Goal: Find specific page/section: Find specific page/section

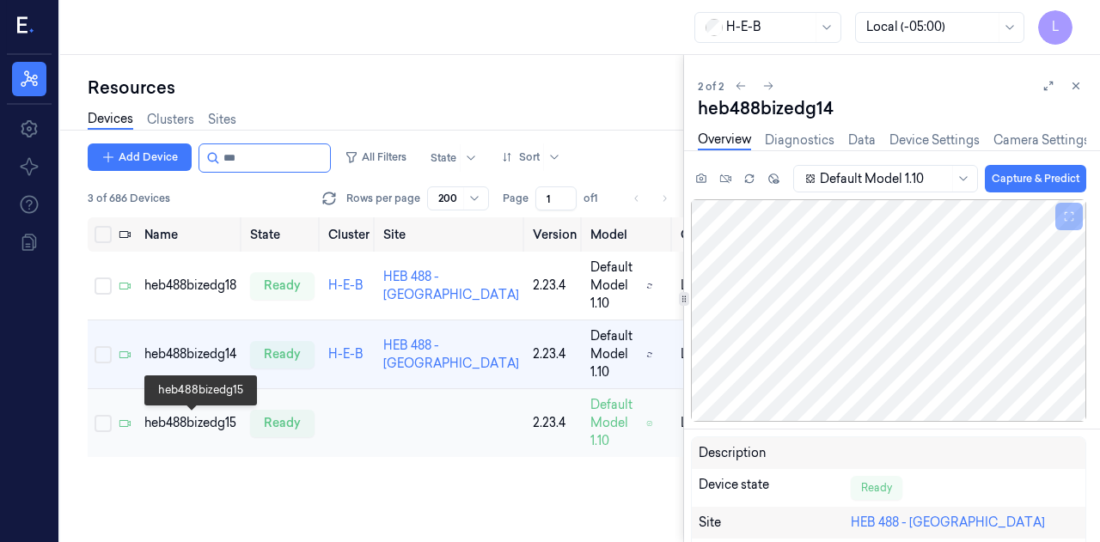
click at [200, 414] on div "heb488bizedg15" at bounding box center [190, 423] width 92 height 18
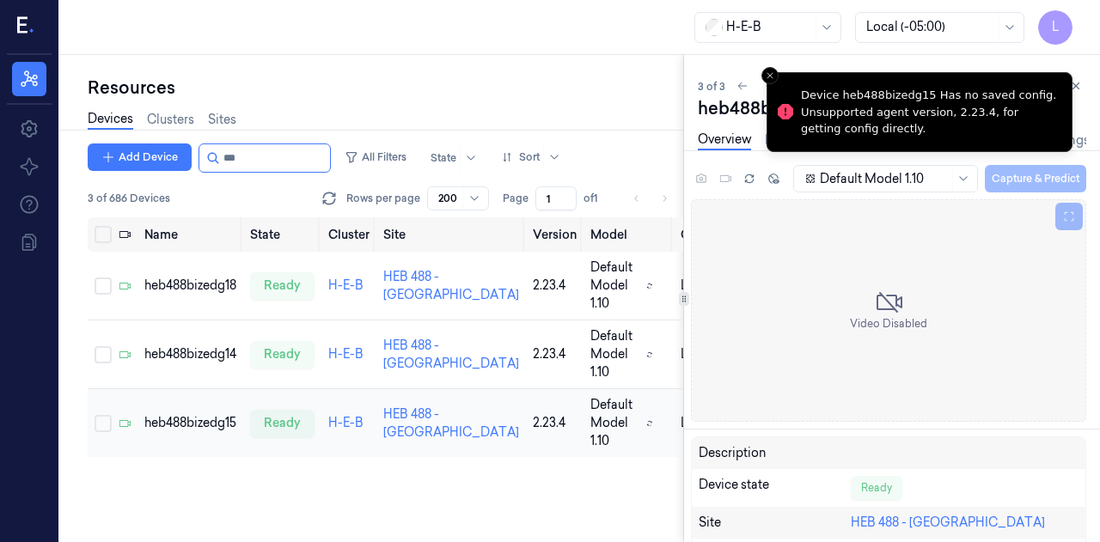
click at [302, 442] on td "ready" at bounding box center [282, 423] width 78 height 69
click at [292, 436] on div "ready" at bounding box center [282, 423] width 64 height 27
click at [206, 422] on div "heb488bizedg15" at bounding box center [190, 423] width 92 height 18
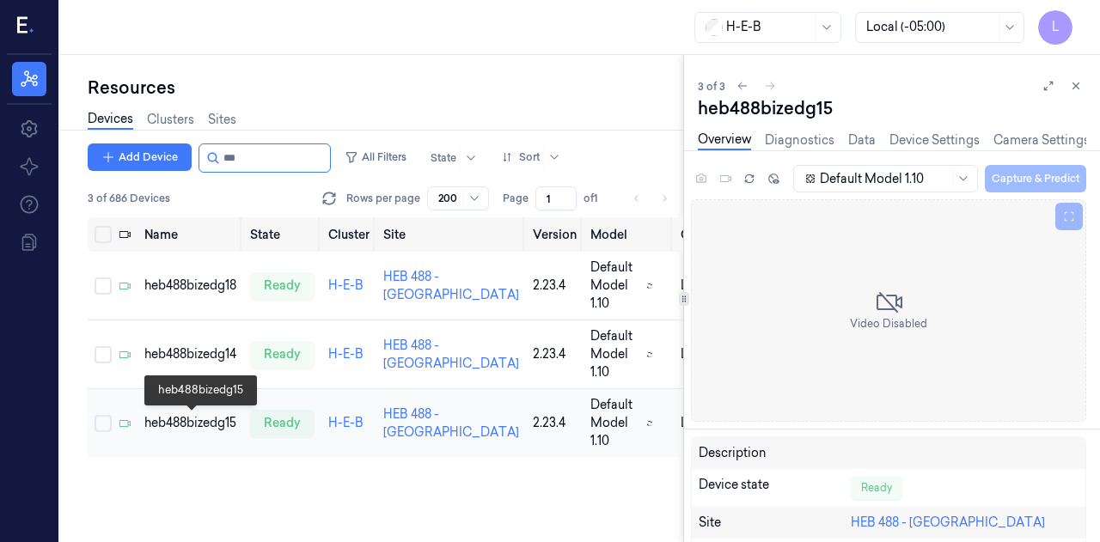
click at [205, 420] on div "heb488bizedg15" at bounding box center [190, 423] width 92 height 18
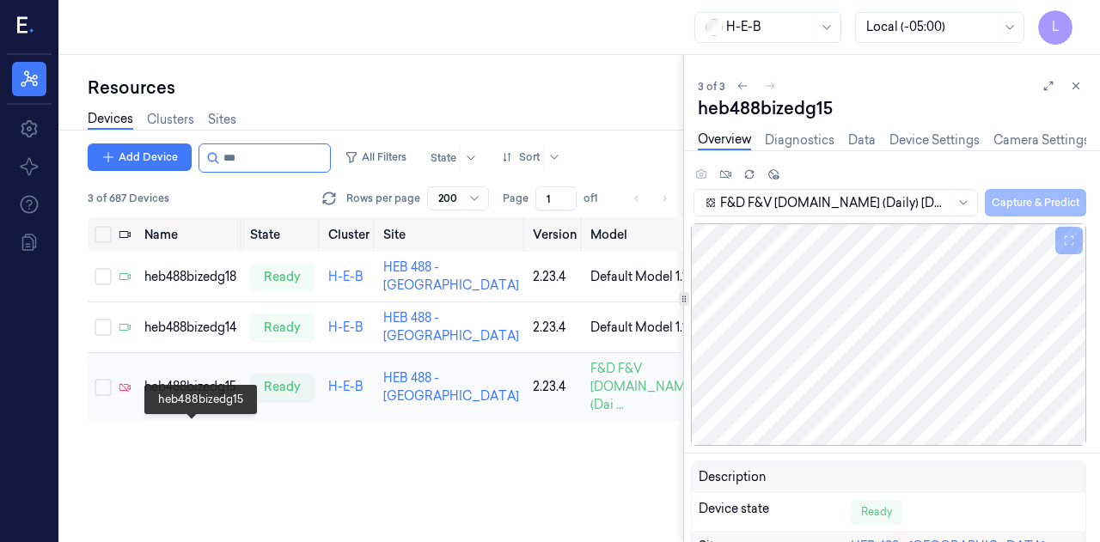
drag, startPoint x: 185, startPoint y: 430, endPoint x: 181, endPoint y: 417, distance: 13.3
click at [185, 396] on div "heb488bizedg15" at bounding box center [190, 387] width 92 height 18
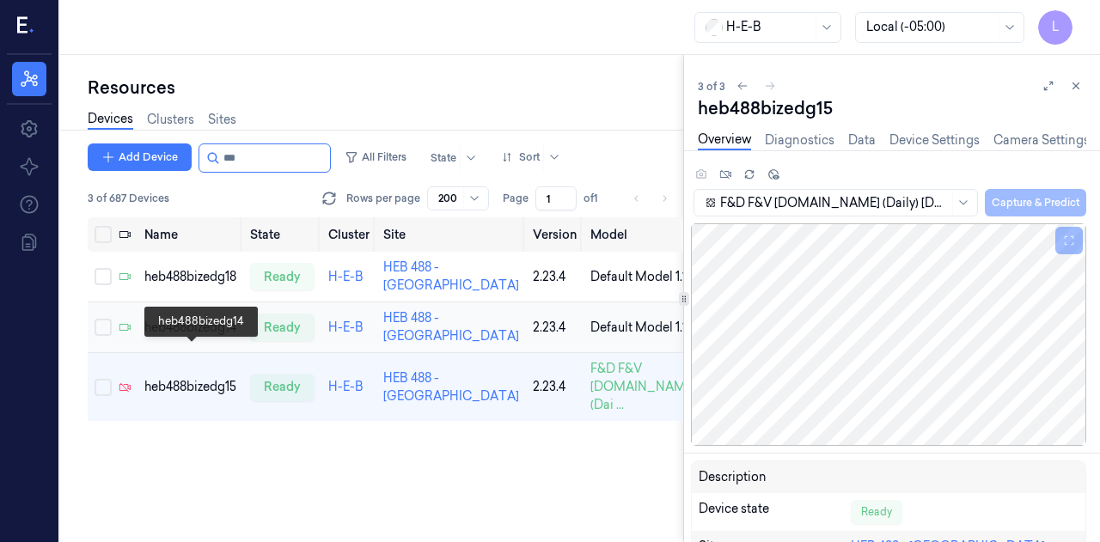
click at [163, 337] on div "heb488bizedg14" at bounding box center [190, 328] width 92 height 18
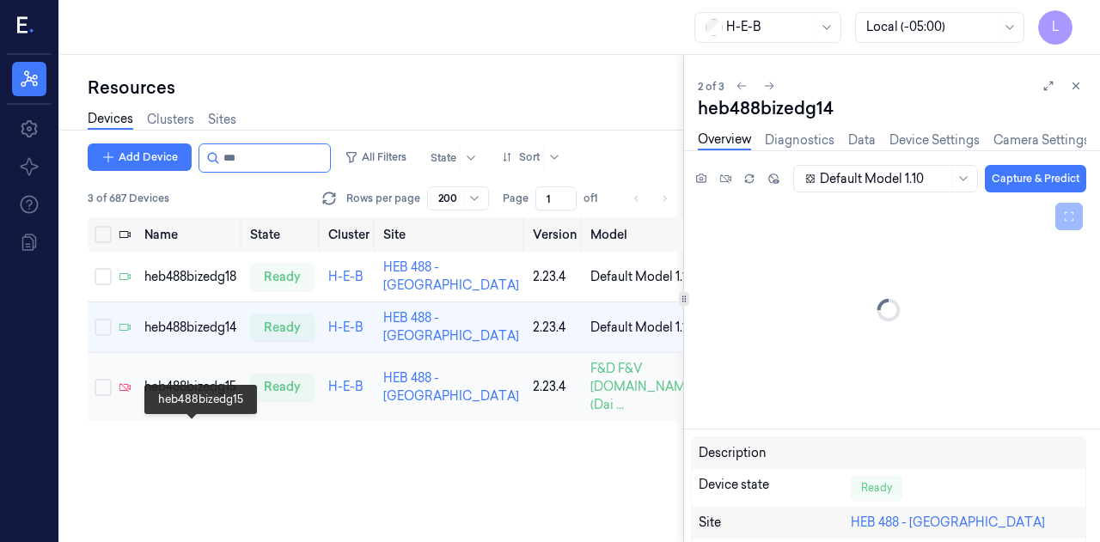
click at [180, 396] on div "heb488bizedg15" at bounding box center [190, 387] width 92 height 18
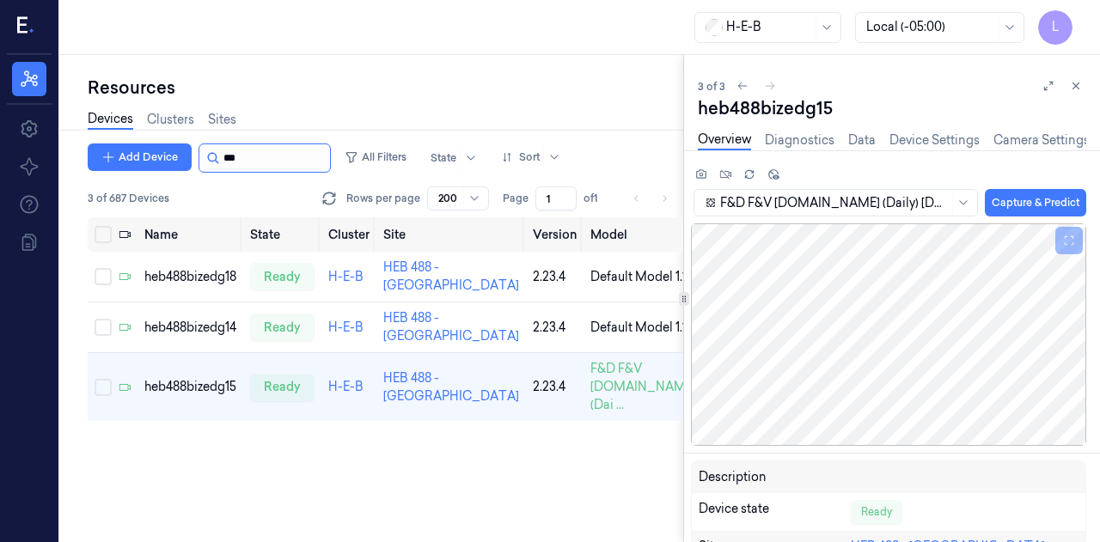
click at [255, 151] on input "string" at bounding box center [274, 157] width 103 height 27
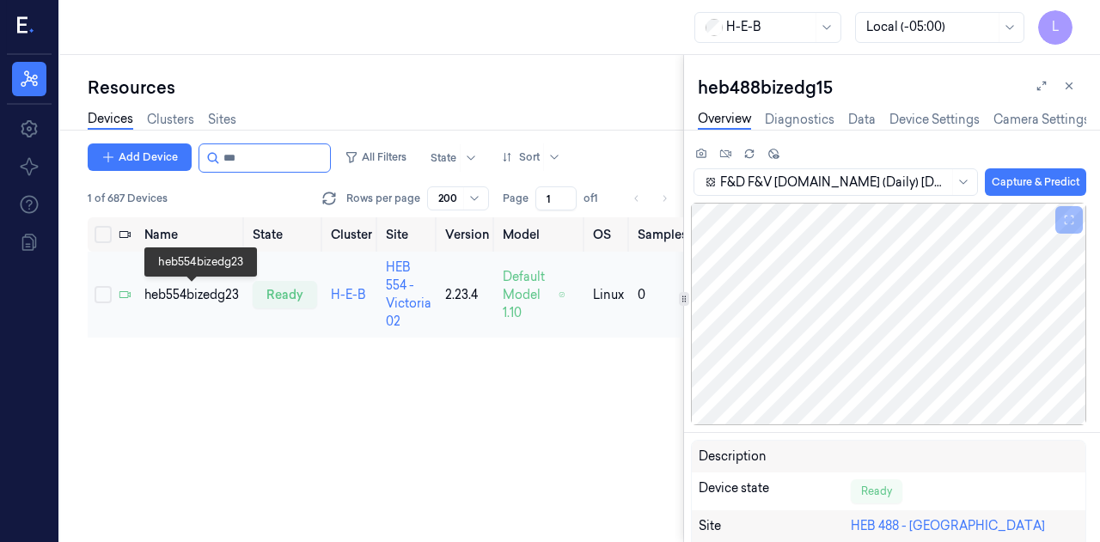
type input "***"
click at [233, 297] on div "heb554bizedg23" at bounding box center [191, 295] width 95 height 18
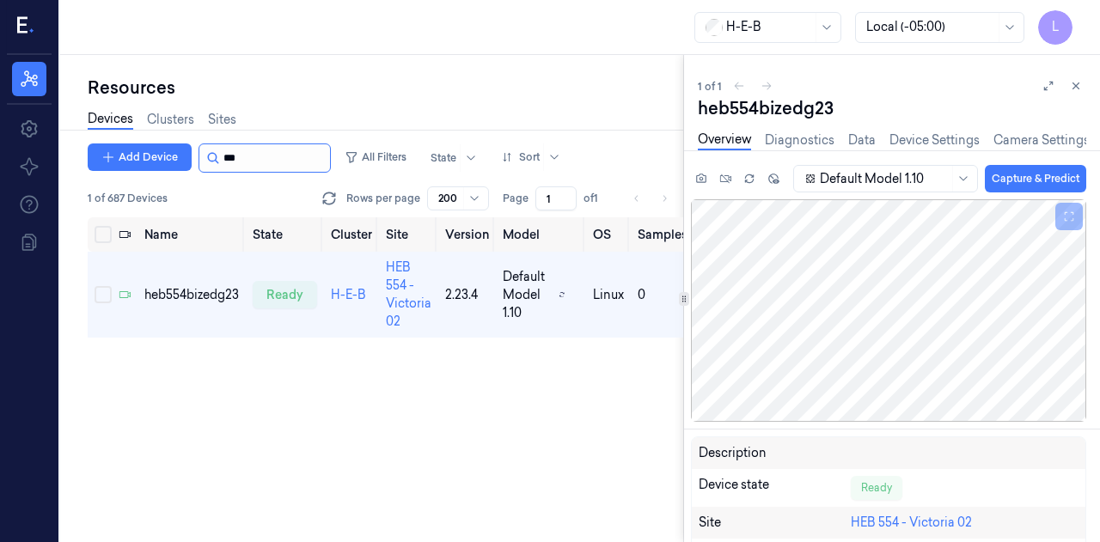
click at [253, 156] on input "string" at bounding box center [274, 157] width 103 height 27
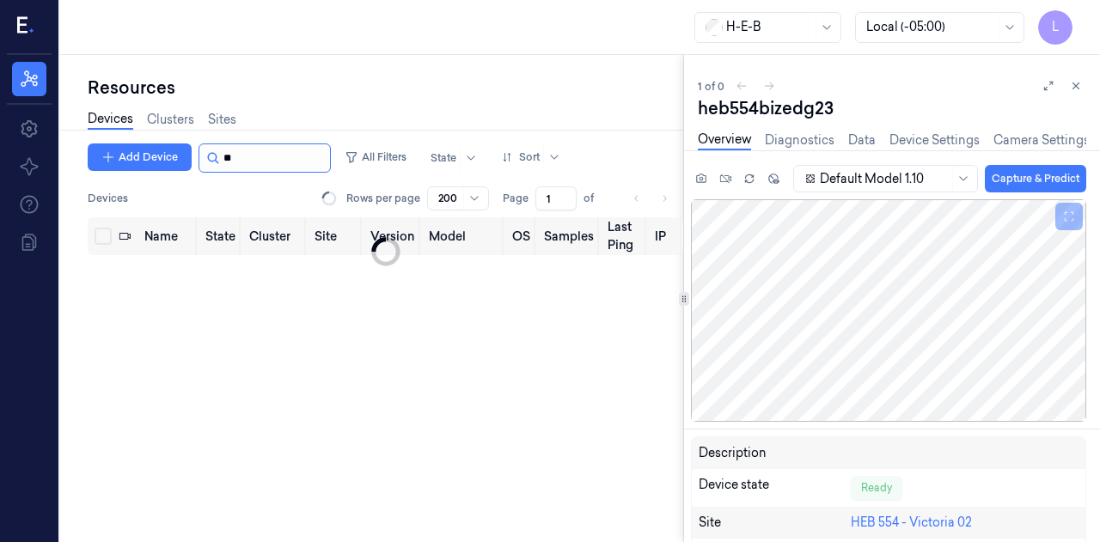
type input "***"
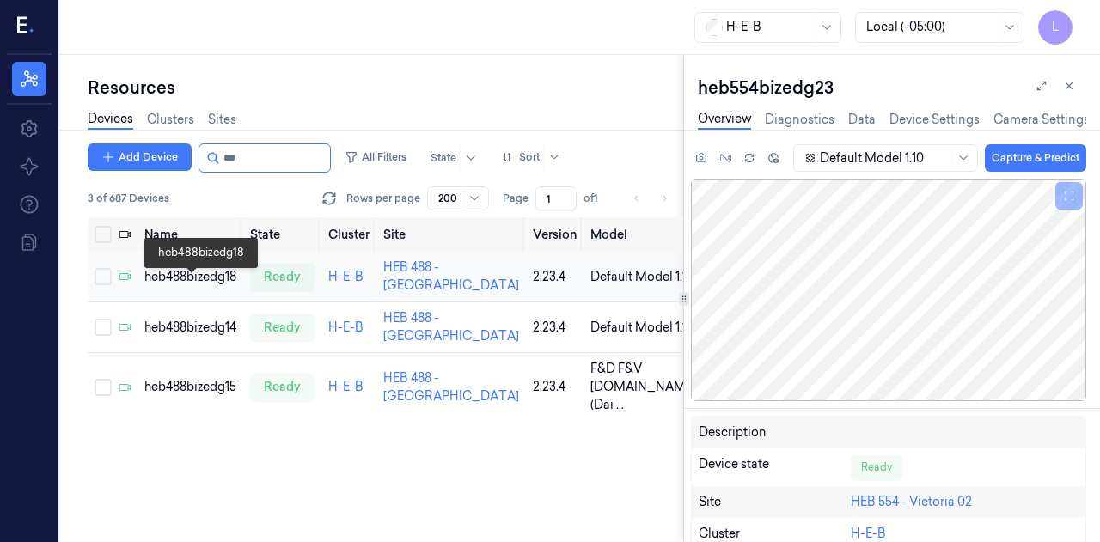
click at [162, 286] on div "heb488bizedg18" at bounding box center [190, 277] width 92 height 18
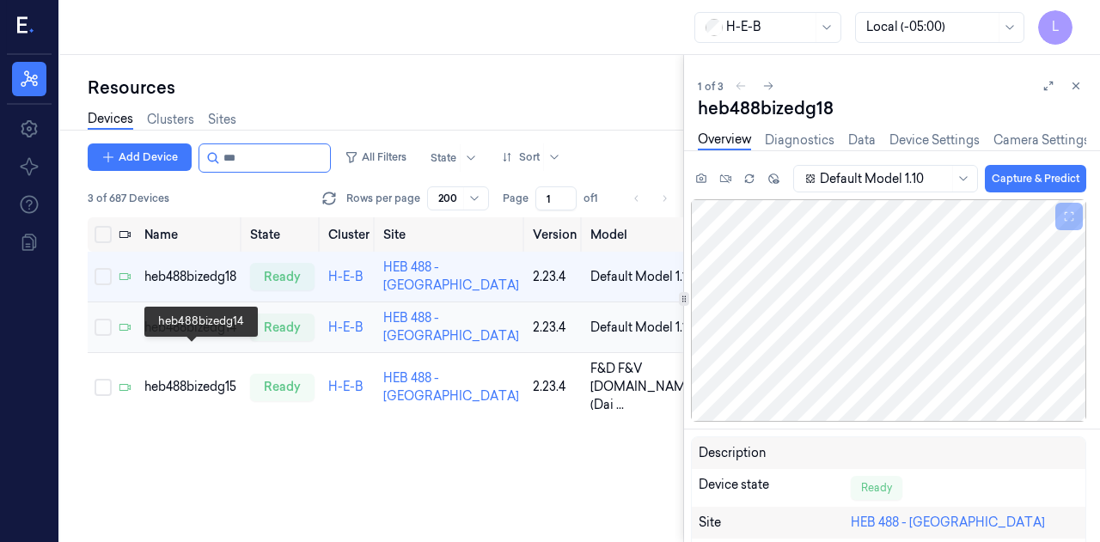
click at [200, 337] on div "heb488bizedg14" at bounding box center [190, 328] width 92 height 18
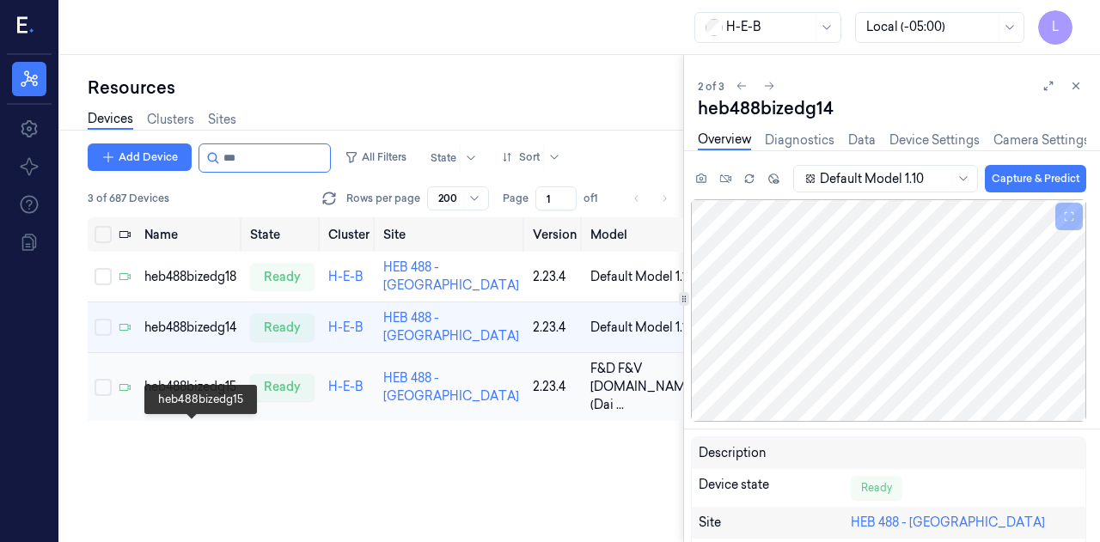
click at [219, 396] on div "heb488bizedg15" at bounding box center [190, 387] width 92 height 18
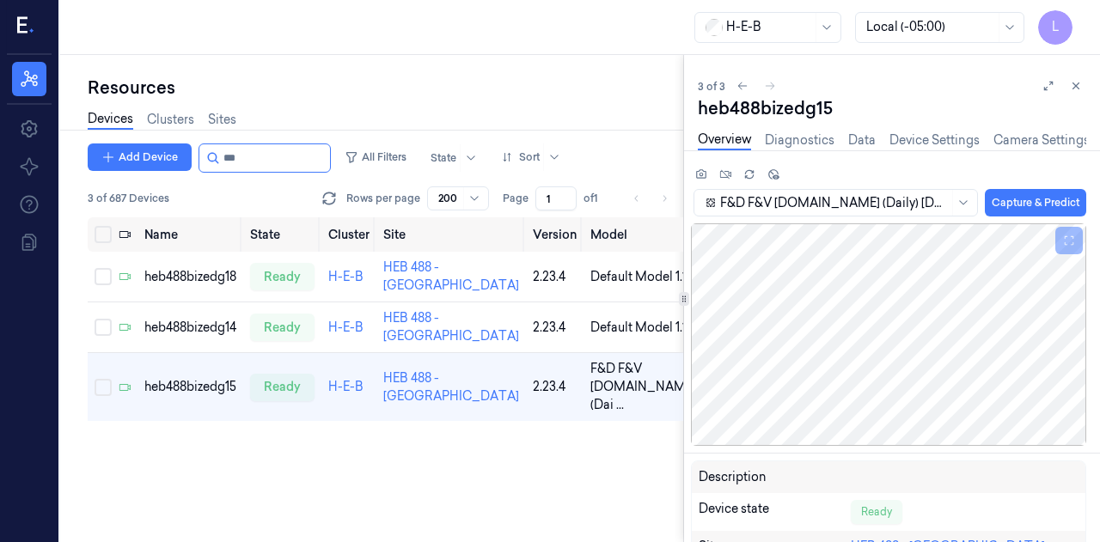
click at [299, 173] on div "Add Device All Filters State Sort 3 of 687 Devices Rows per page 200 Page 1 of 1" at bounding box center [385, 180] width 595 height 74
click at [298, 175] on div "Add Device All Filters State Sort 3 of 687 Devices Rows per page 200 Page 1 of 1" at bounding box center [385, 180] width 595 height 74
click at [282, 163] on input "string" at bounding box center [274, 157] width 103 height 27
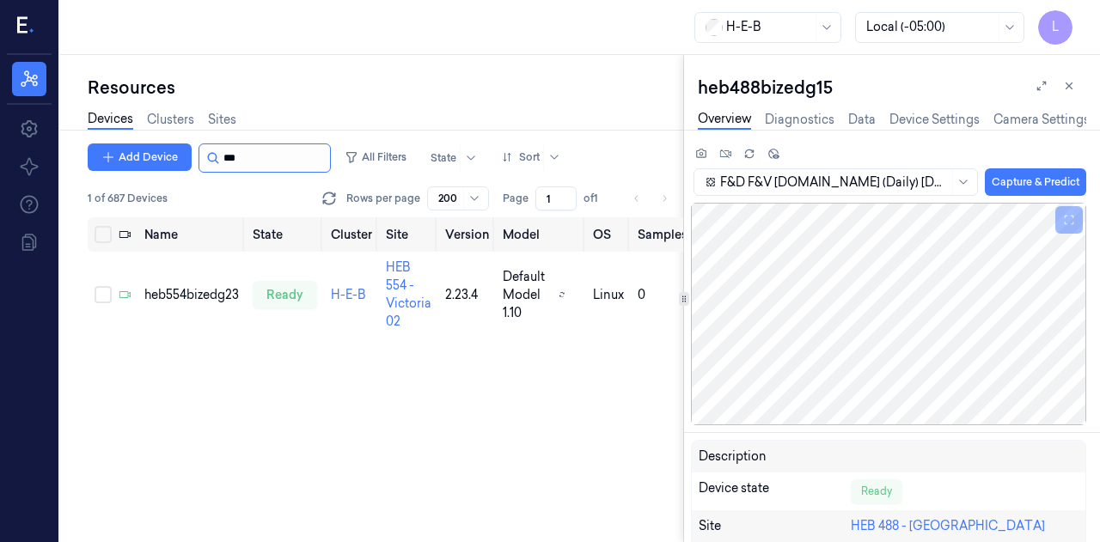
type input "***"
click at [234, 296] on div "heb554bizedg23" at bounding box center [191, 295] width 95 height 18
